Goal: Information Seeking & Learning: Find contact information

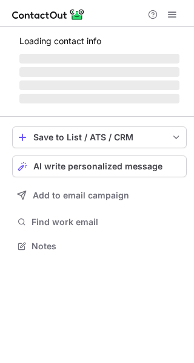
scroll to position [234, 194]
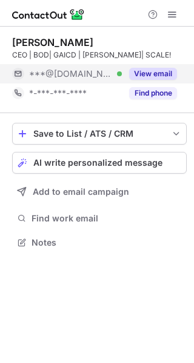
click at [147, 70] on button "View email" at bounding box center [153, 74] width 48 height 12
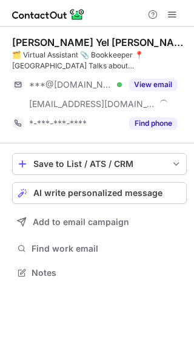
scroll to position [265, 194]
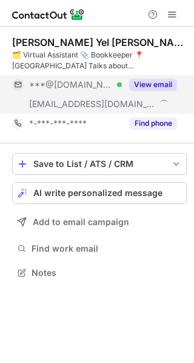
click at [168, 87] on button "View email" at bounding box center [153, 85] width 48 height 12
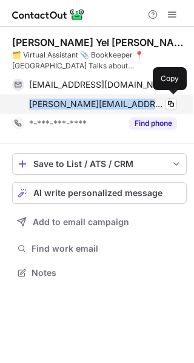
drag, startPoint x: 30, startPoint y: 105, endPoint x: 145, endPoint y: 111, distance: 115.8
click at [145, 111] on div "beatrice@universal-u.com Copy" at bounding box center [94, 103] width 165 height 19
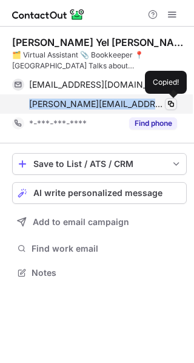
click at [168, 103] on span at bounding box center [171, 104] width 10 height 10
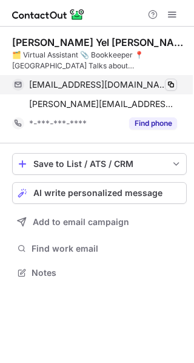
scroll to position [265, 194]
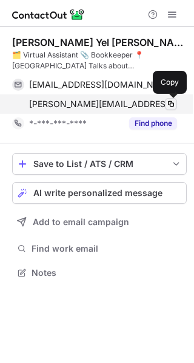
click at [171, 106] on span at bounding box center [171, 104] width 10 height 10
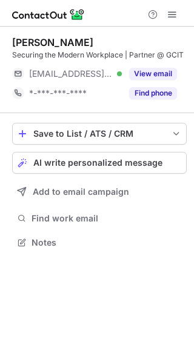
scroll to position [234, 194]
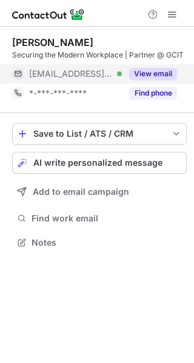
click at [139, 68] on button "View email" at bounding box center [153, 74] width 48 height 12
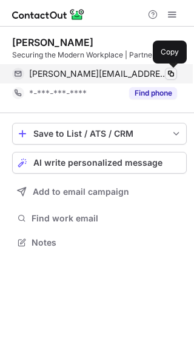
click at [170, 70] on span at bounding box center [171, 74] width 10 height 10
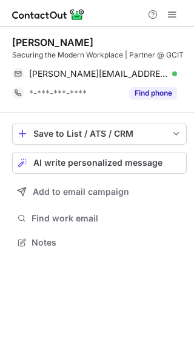
scroll to position [234, 194]
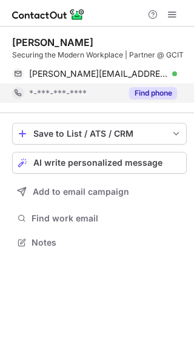
click at [133, 94] on button "Find phone" at bounding box center [153, 93] width 48 height 12
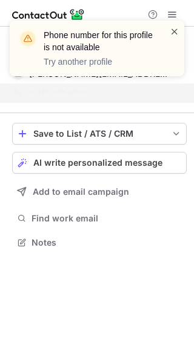
click at [176, 32] on span at bounding box center [175, 31] width 10 height 12
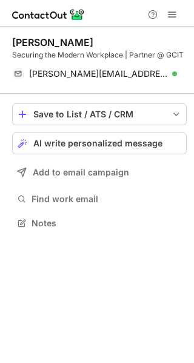
scroll to position [215, 194]
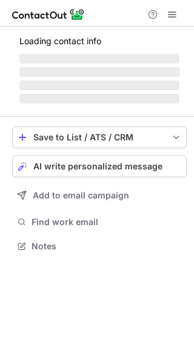
scroll to position [245, 194]
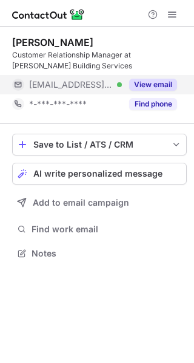
click at [137, 82] on button "View email" at bounding box center [153, 85] width 48 height 12
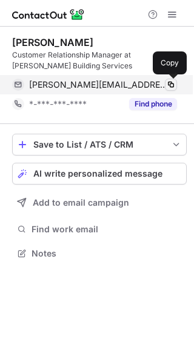
click at [170, 84] on span at bounding box center [171, 85] width 10 height 10
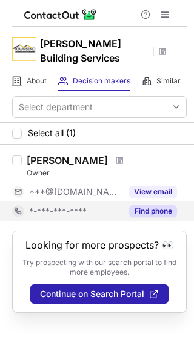
click at [139, 216] on button "Find phone" at bounding box center [153, 211] width 48 height 12
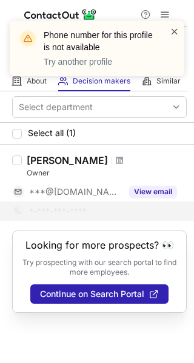
click at [172, 31] on span at bounding box center [175, 31] width 10 height 12
